Goal: Navigation & Orientation: Find specific page/section

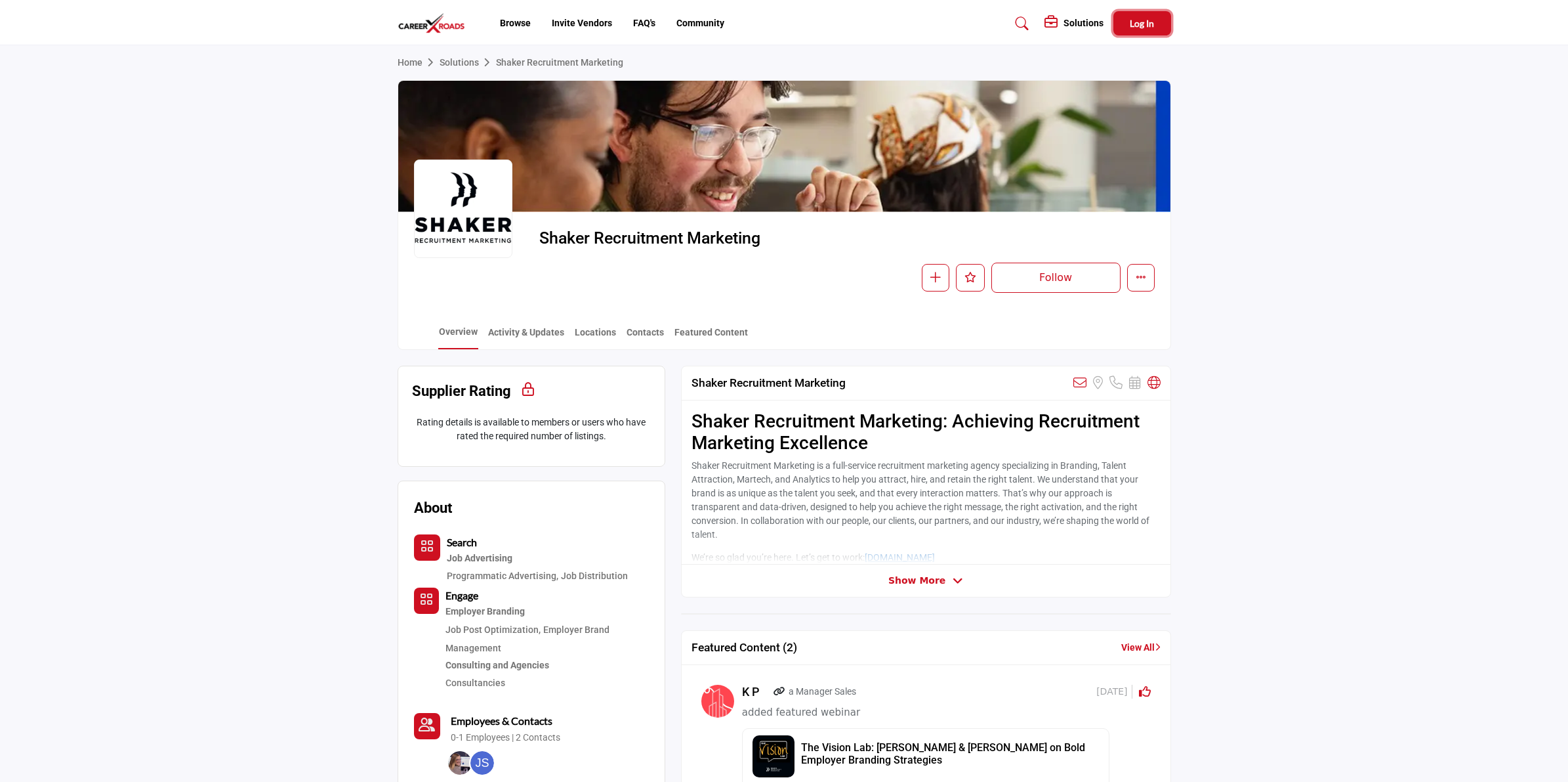
click at [1135, 22] on span "Log In" at bounding box center [1142, 23] width 24 height 11
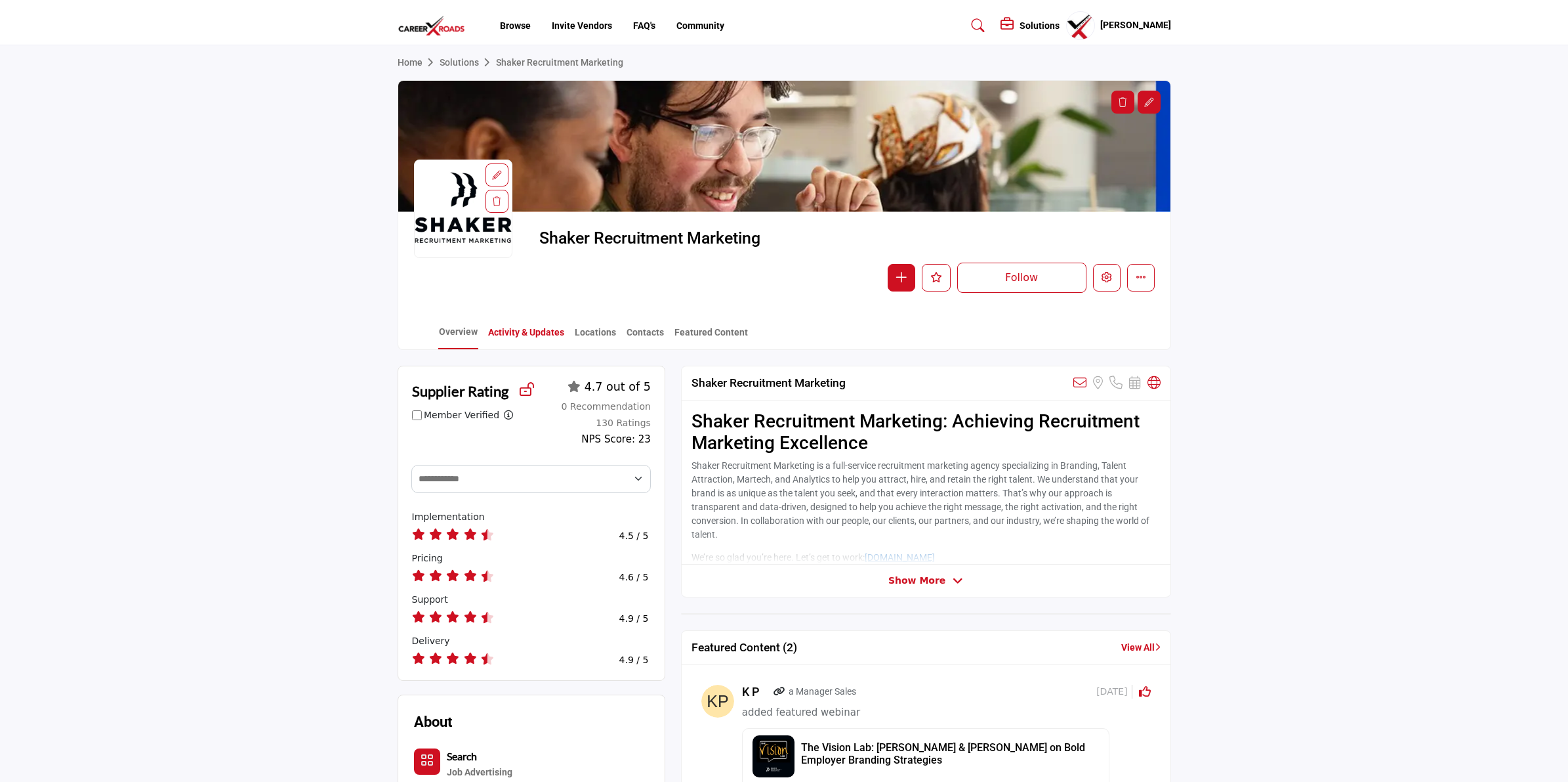
click at [528, 335] on link "Activity & Updates" at bounding box center [526, 337] width 77 height 23
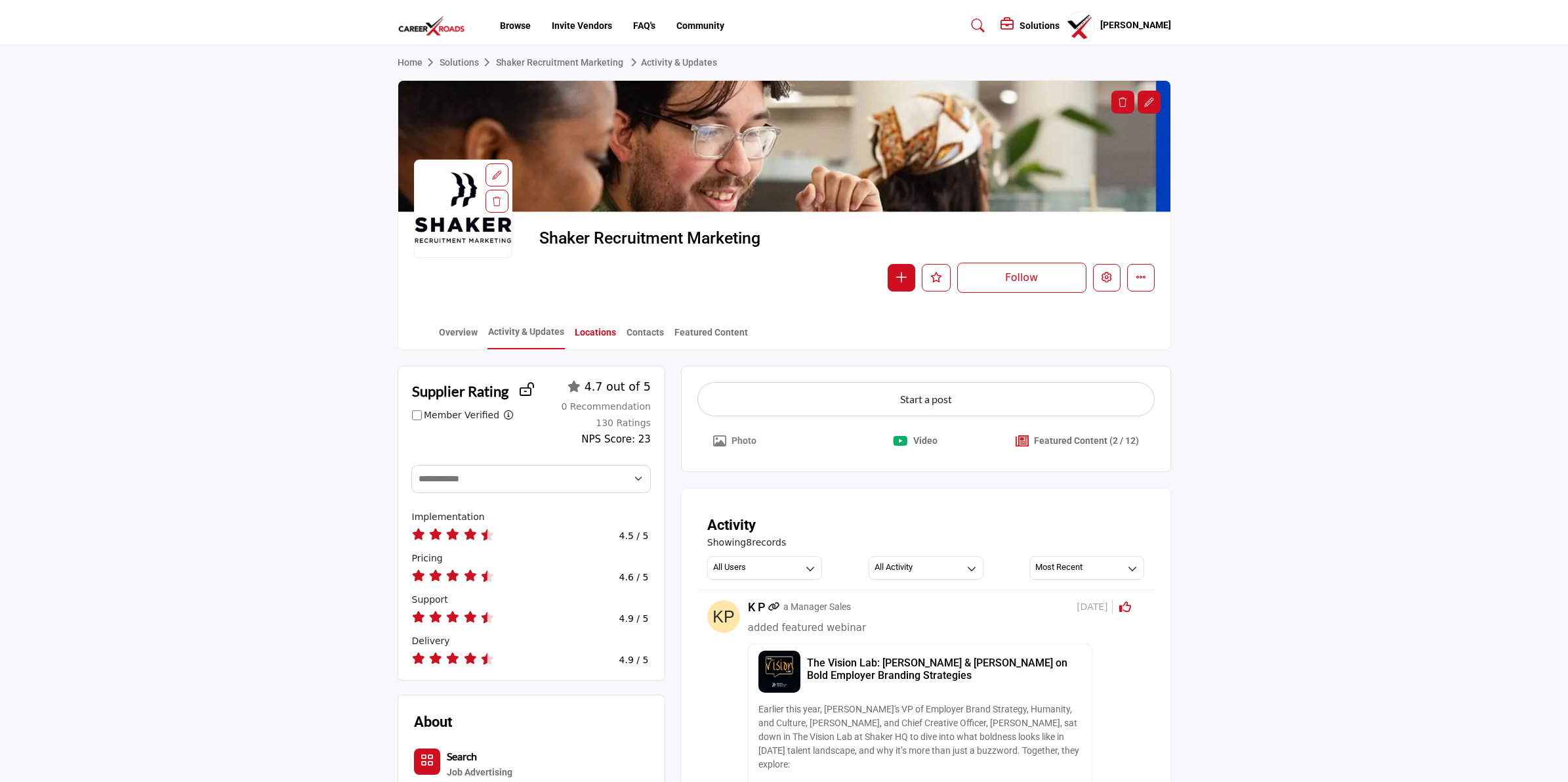
click at [594, 332] on link "Locations" at bounding box center [596, 337] width 43 height 23
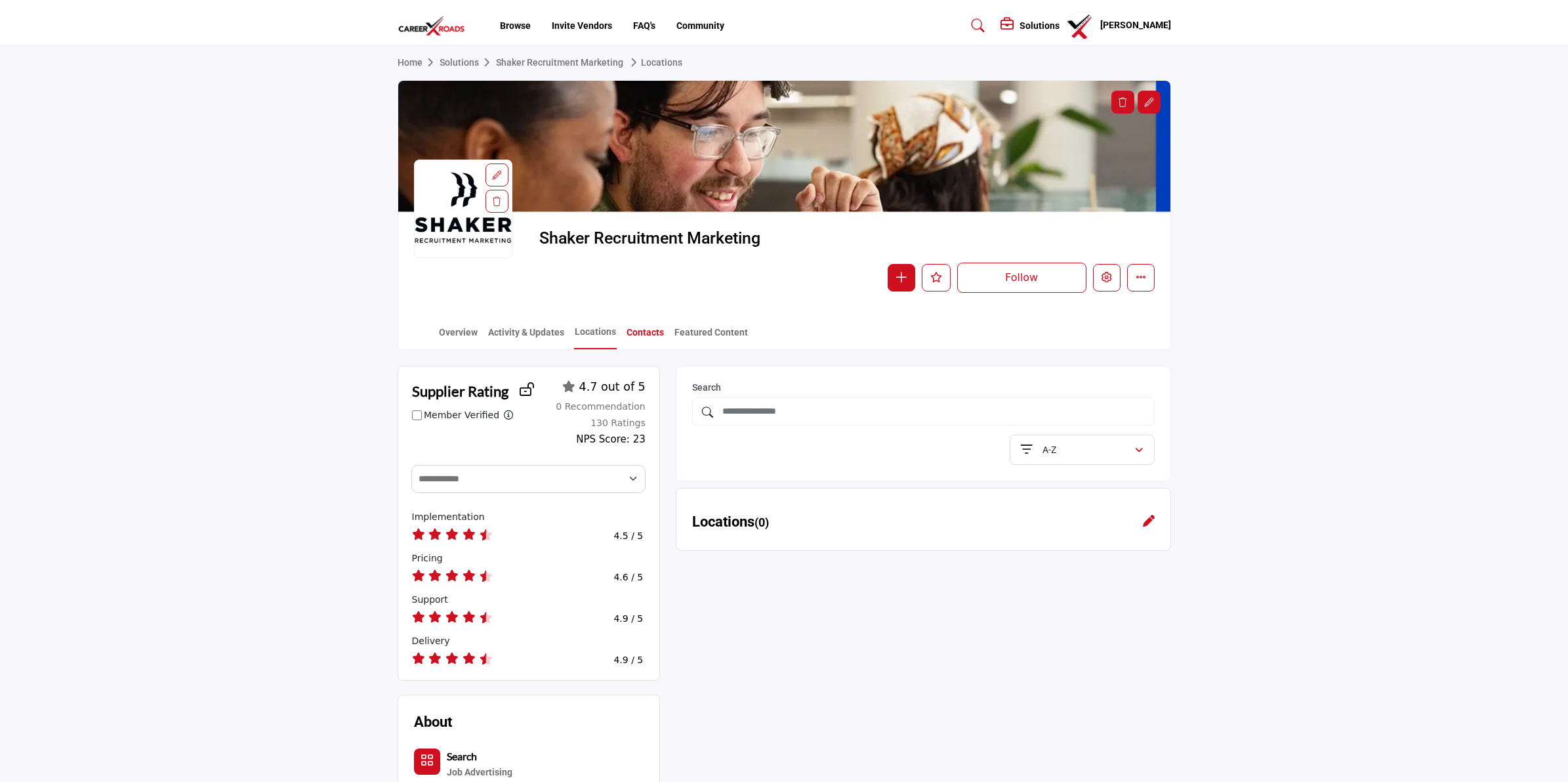
click at [641, 337] on link "Contacts" at bounding box center [645, 337] width 39 height 23
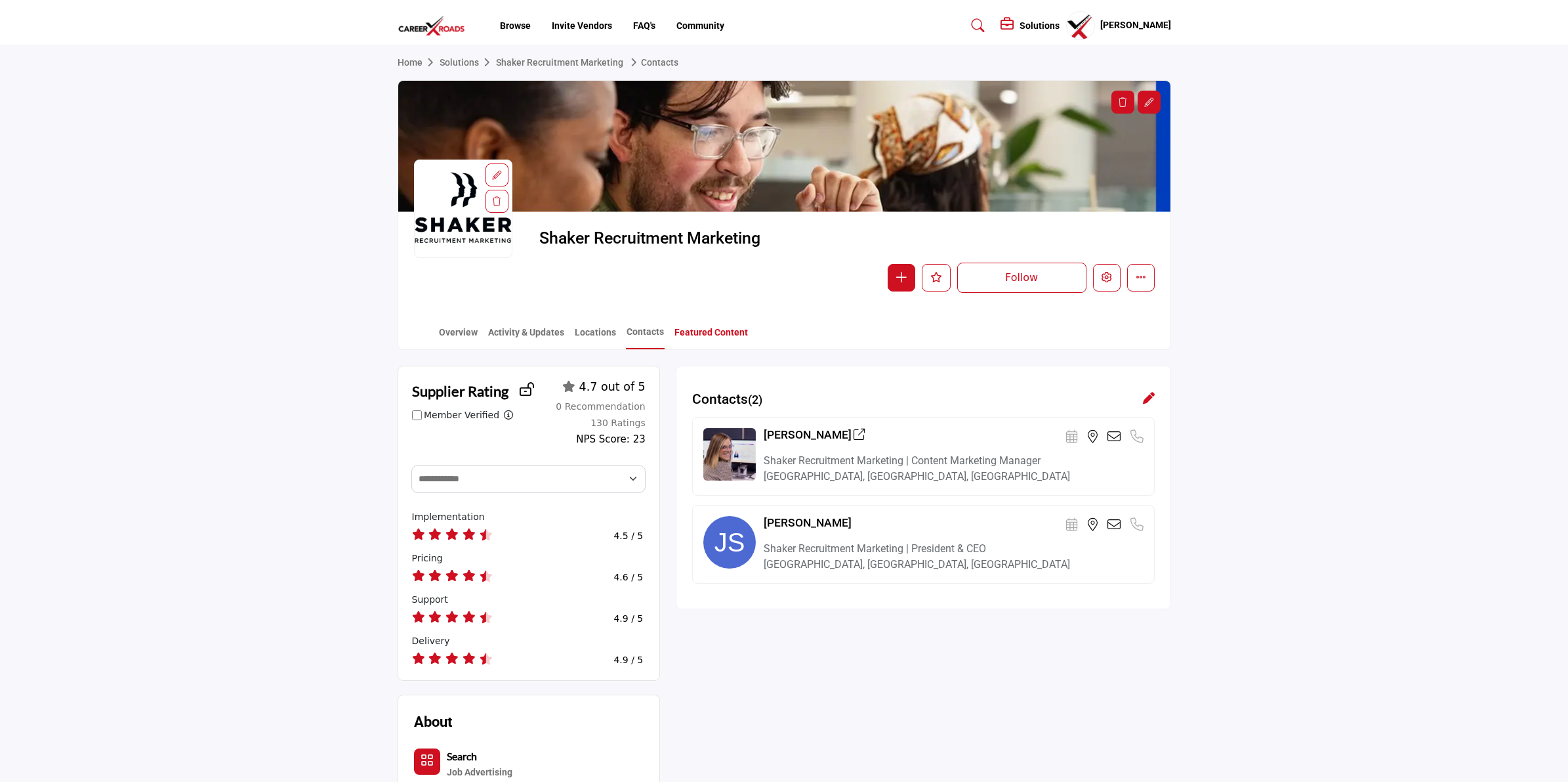
click at [700, 332] on link "Featured Content" at bounding box center [711, 337] width 75 height 23
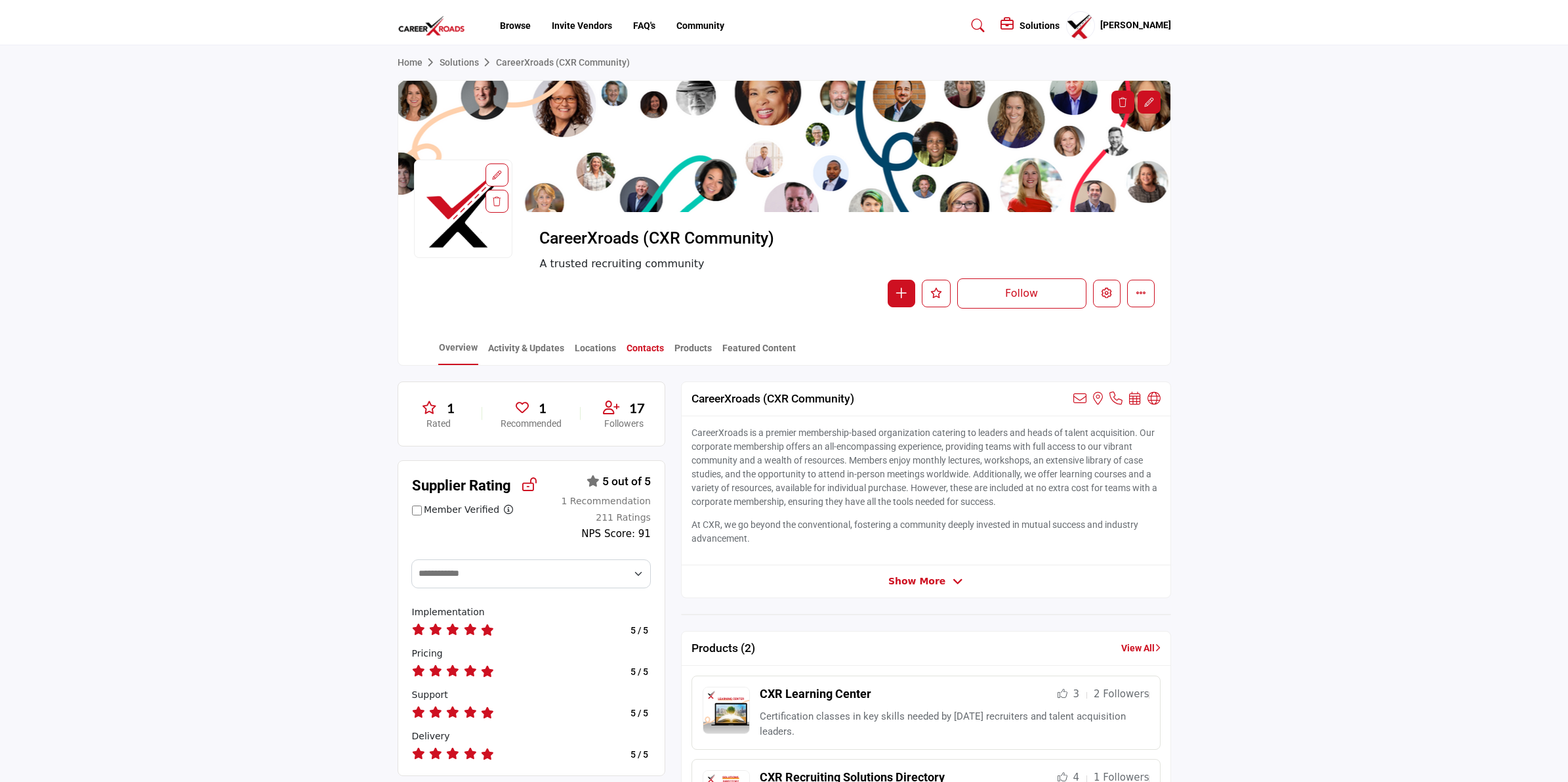
click at [635, 350] on link "Contacts" at bounding box center [645, 352] width 39 height 23
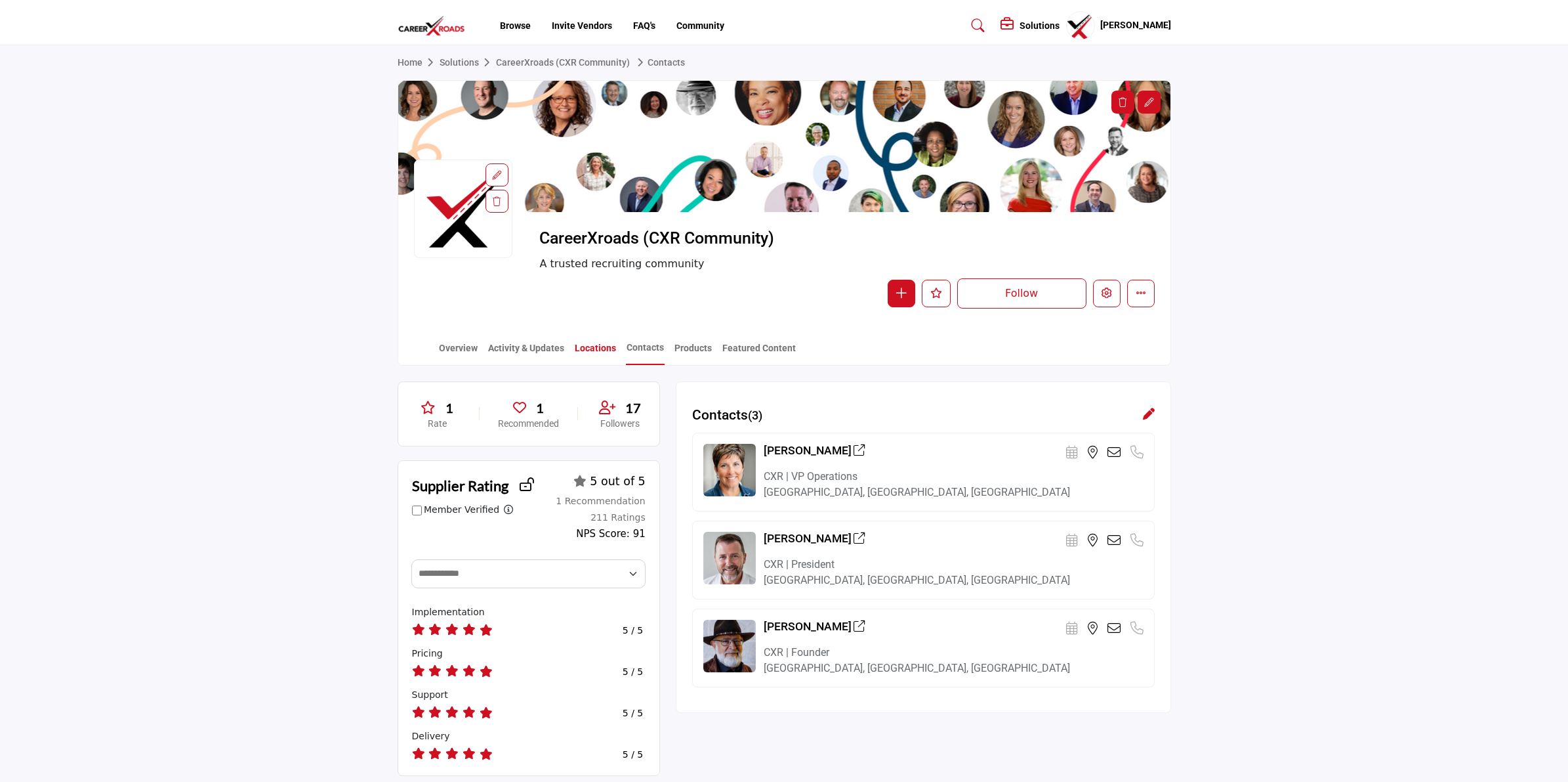
click at [579, 350] on link "Locations" at bounding box center [596, 352] width 43 height 23
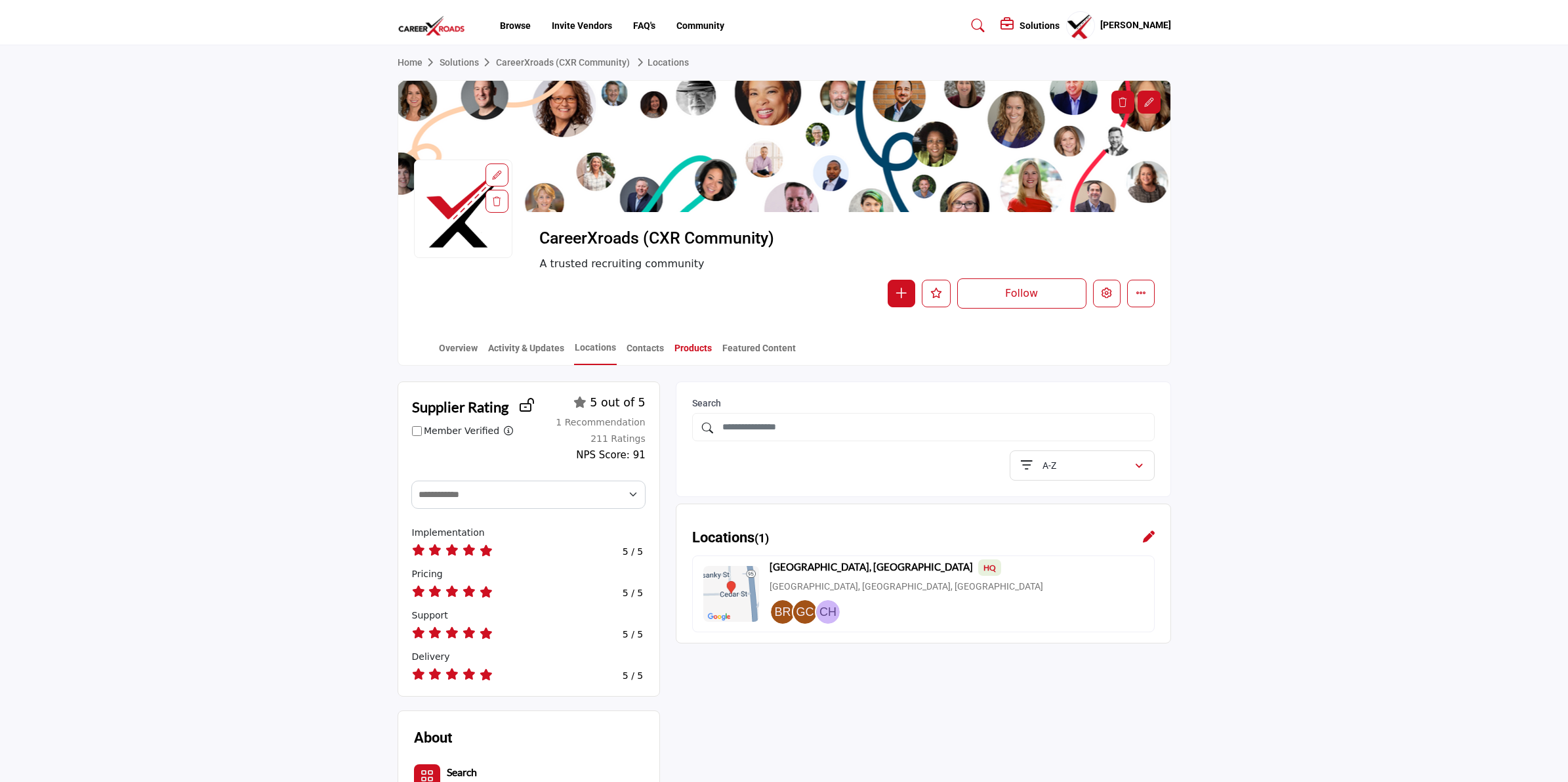
click at [692, 345] on link "Products" at bounding box center [693, 352] width 39 height 23
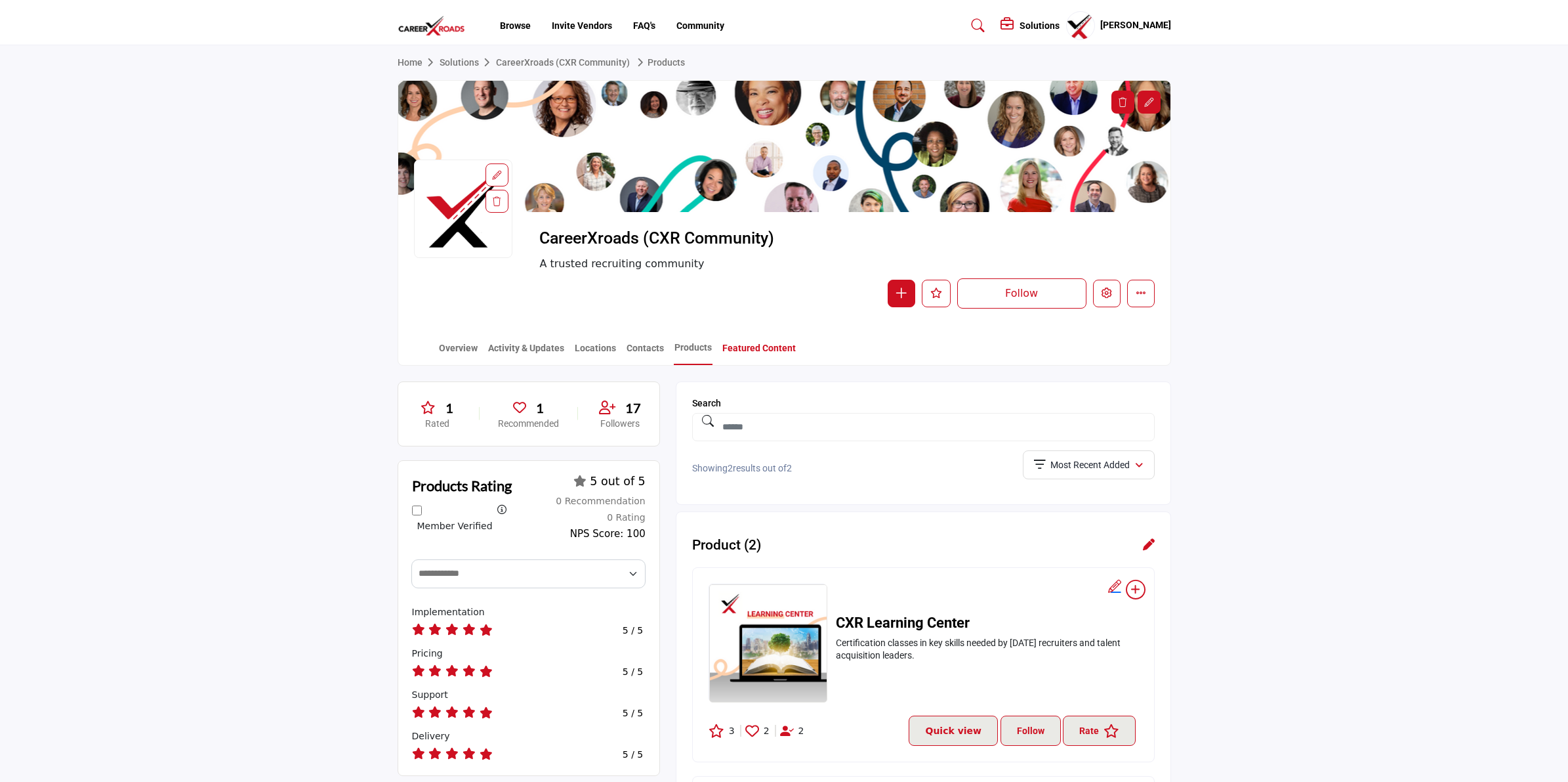
click at [747, 344] on link "Featured Content" at bounding box center [759, 352] width 75 height 23
